Goal: Information Seeking & Learning: Learn about a topic

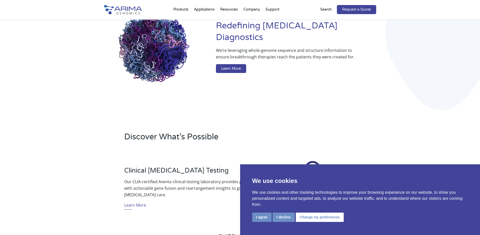
scroll to position [59, 0]
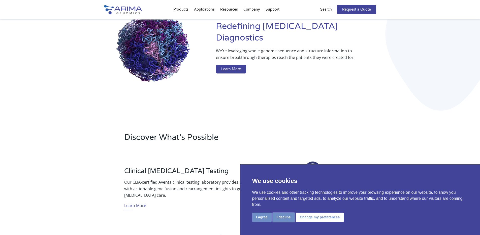
click at [289, 218] on button "I decline" at bounding box center [283, 217] width 22 height 9
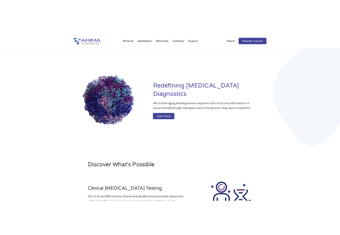
scroll to position [0, 0]
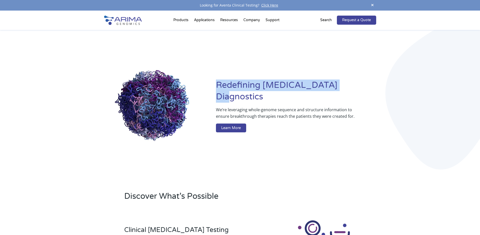
drag, startPoint x: 215, startPoint y: 89, endPoint x: 345, endPoint y: 90, distance: 129.7
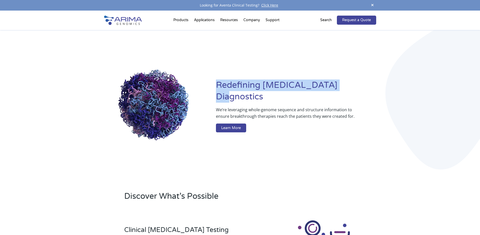
click at [345, 90] on div "Redefining Cancer Diagnostics We’re leveraging whole-genome sequence and struct…" at bounding box center [240, 107] width 272 height 154
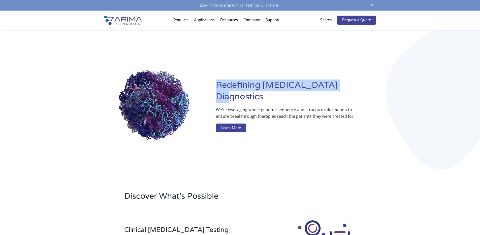
copy h1 "Redefining Cancer Diagnostics"
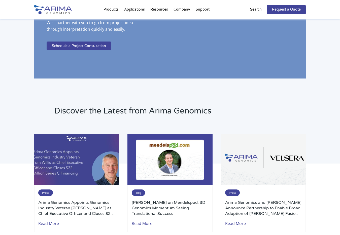
scroll to position [987, 0]
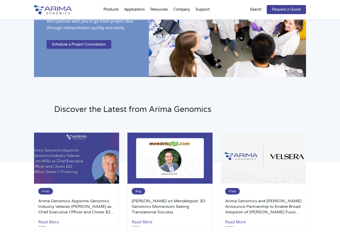
click at [275, 125] on div "Discover the Latest from Arima Genomics" at bounding box center [170, 115] width 272 height 22
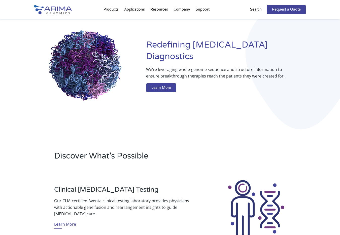
scroll to position [0, 0]
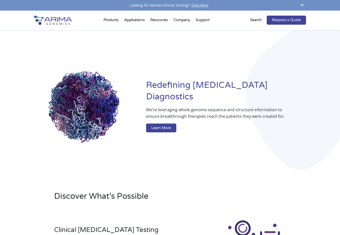
click at [142, 57] on div "Redefining Cancer Diagnostics We’re leveraging whole-genome sequence and struct…" at bounding box center [170, 107] width 272 height 154
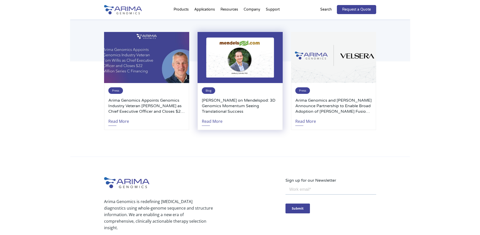
scroll to position [1178, 0]
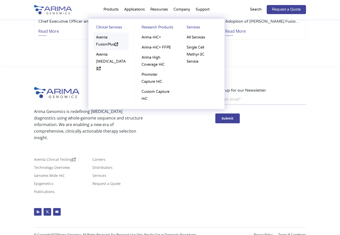
click at [109, 43] on link "Aventa FusionPlus" at bounding box center [110, 40] width 35 height 17
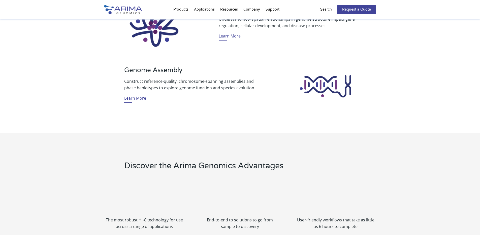
scroll to position [0, 0]
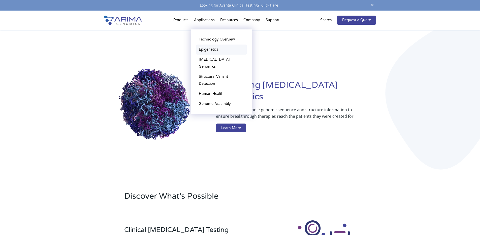
click at [207, 52] on link "Epigenetics" at bounding box center [221, 50] width 50 height 10
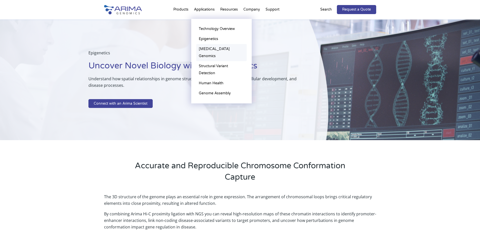
click at [215, 52] on link "[MEDICAL_DATA] Genomics" at bounding box center [221, 52] width 50 height 17
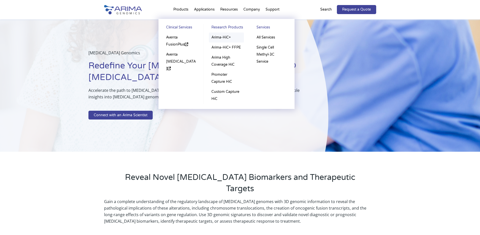
click at [232, 39] on link "Arima-HiC+" at bounding box center [226, 37] width 35 height 10
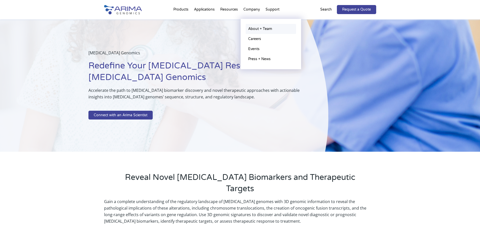
click at [257, 28] on link "About + Team" at bounding box center [270, 29] width 50 height 10
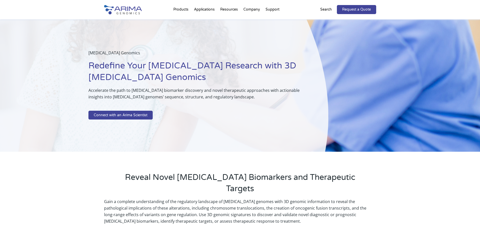
click at [126, 6] on img at bounding box center [123, 9] width 38 height 9
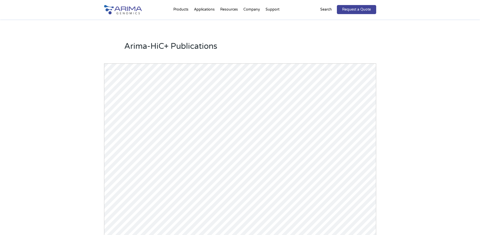
scroll to position [644, 0]
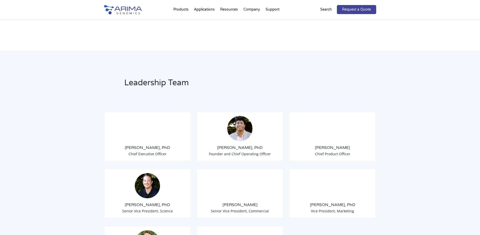
scroll to position [322, 0]
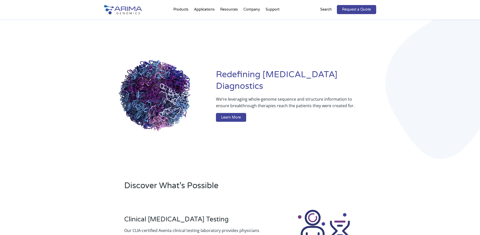
click at [362, 78] on h1 "Redefining [MEDICAL_DATA] Diagnostics" at bounding box center [296, 82] width 160 height 27
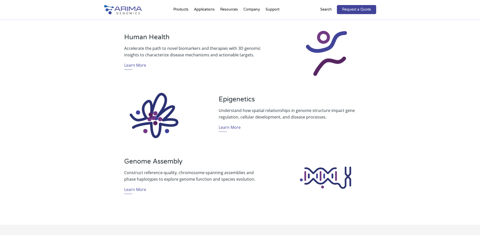
scroll to position [322, 0]
